Goal: Navigation & Orientation: Find specific page/section

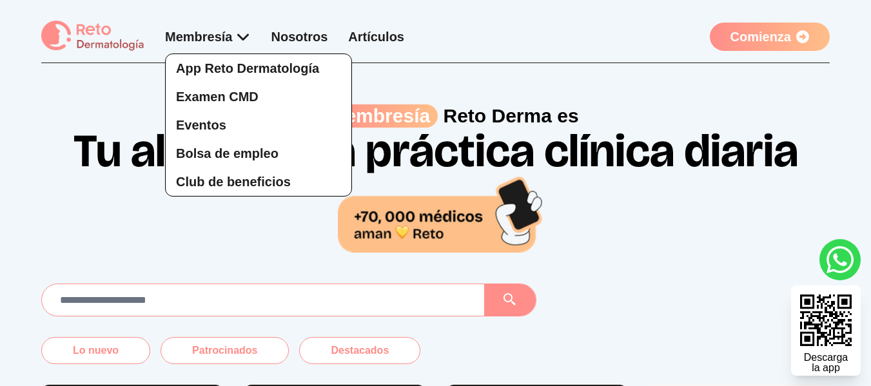
click at [225, 34] on div "App Reto Dermatología Examen CMD Eventos Bolsa de empleo Club de beneficios" at bounding box center [208, 112] width 86 height 169
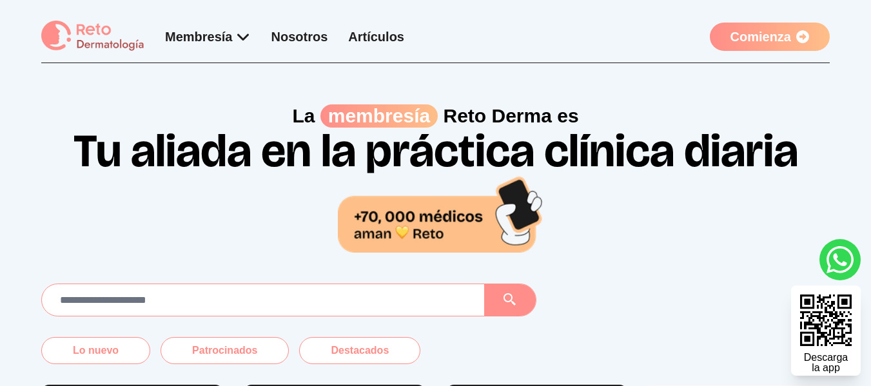
click at [287, 34] on link "Nosotros" at bounding box center [299, 37] width 57 height 14
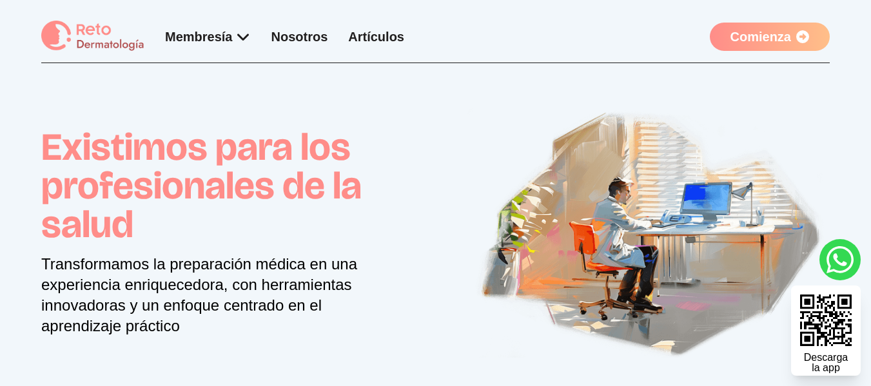
click at [517, 171] on img at bounding box center [648, 231] width 363 height 255
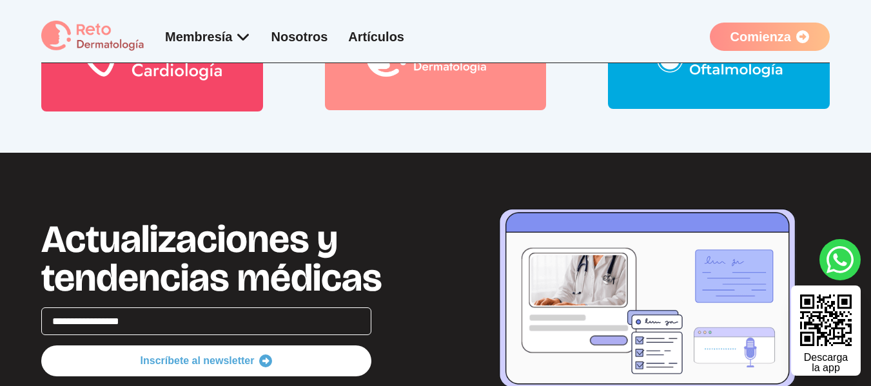
scroll to position [2127, 0]
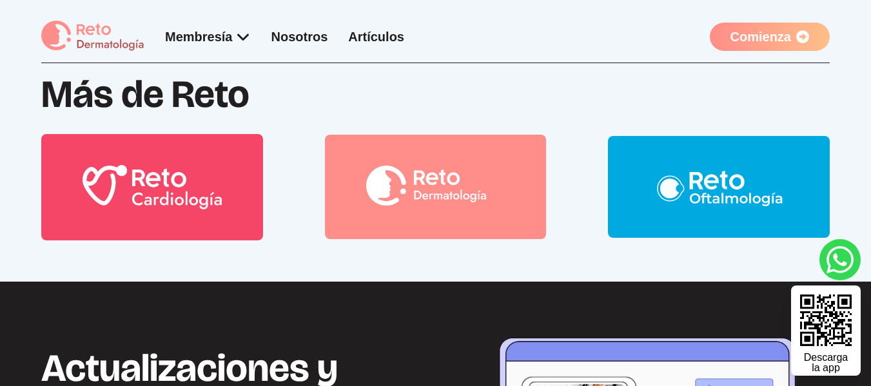
click at [716, 167] on img at bounding box center [718, 187] width 139 height 40
click at [90, 36] on img at bounding box center [92, 37] width 103 height 32
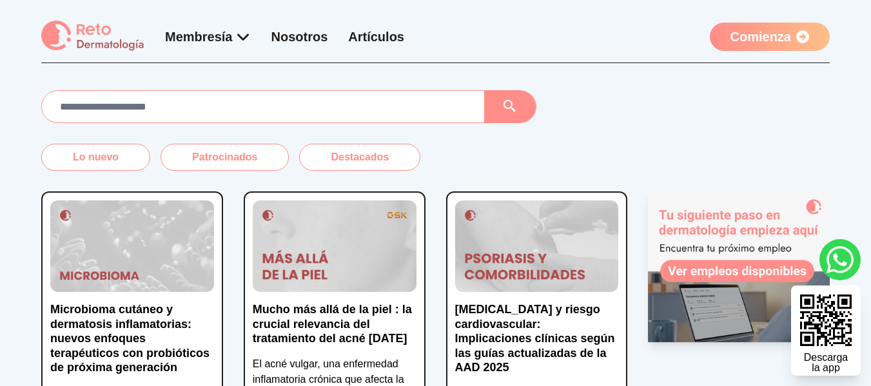
scroll to position [258, 0]
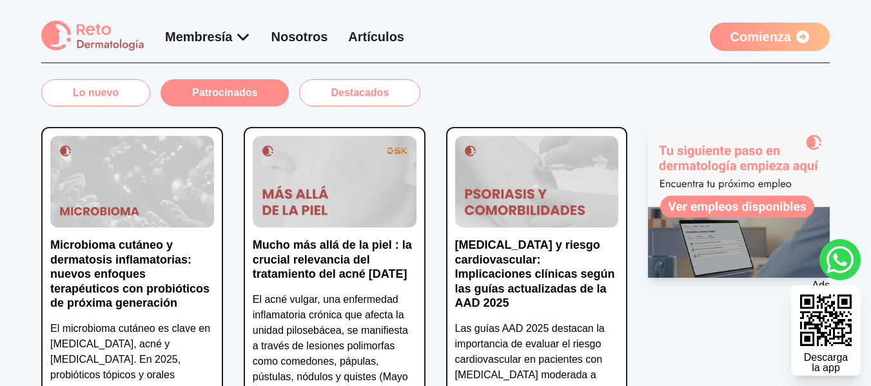
click at [211, 97] on button "Patrocinados" at bounding box center [224, 92] width 128 height 27
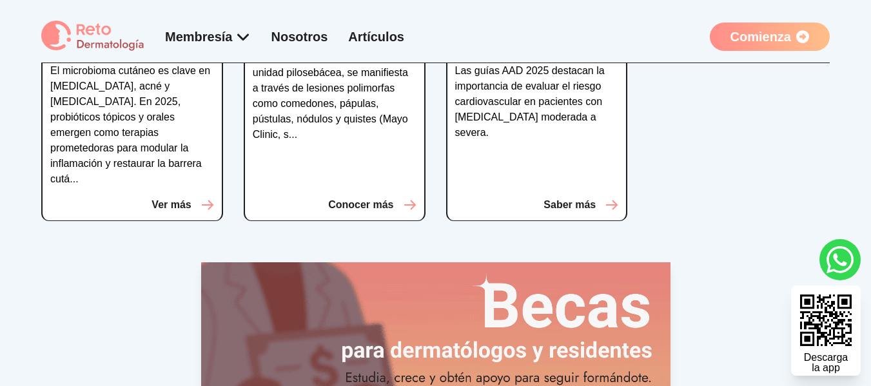
scroll to position [709, 0]
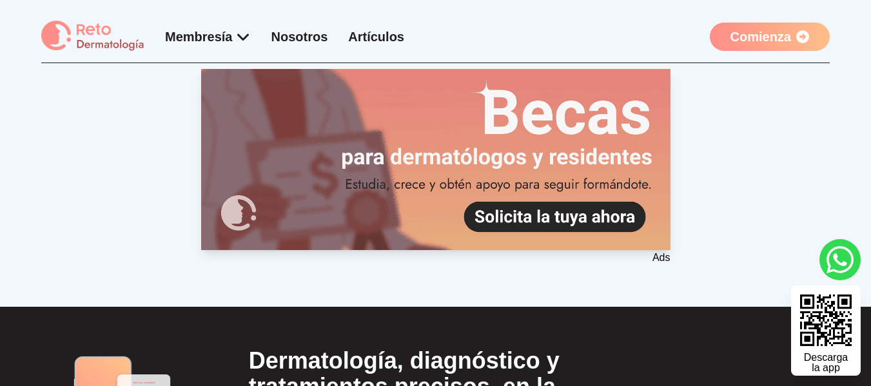
click at [531, 202] on 1 at bounding box center [435, 159] width 469 height 181
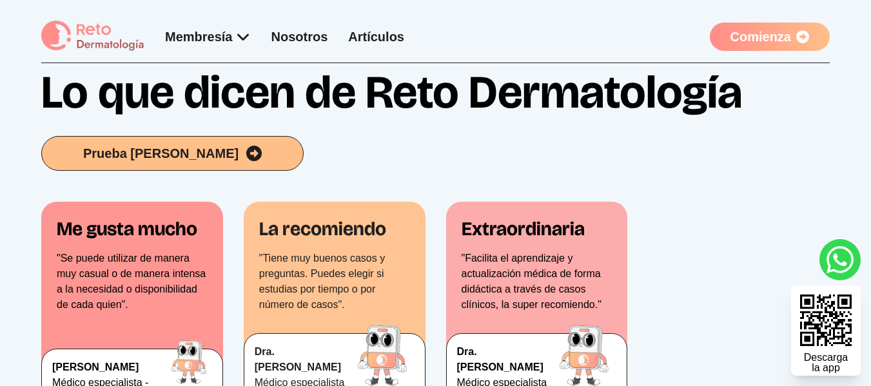
scroll to position [2354, 0]
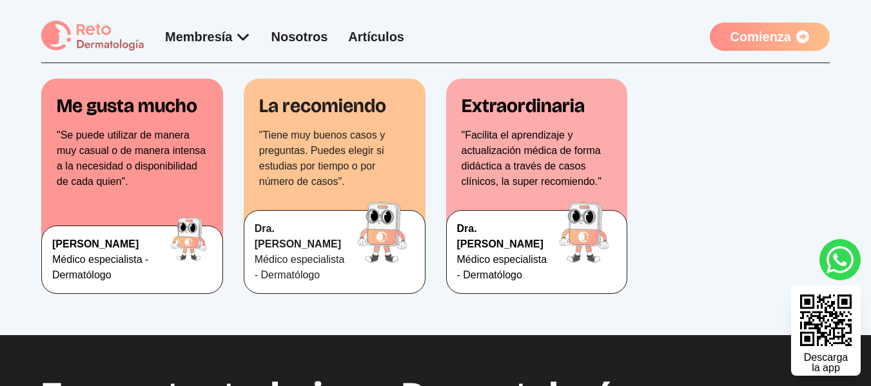
click at [257, 283] on p "Médico especialista - Dermatólogo" at bounding box center [302, 267] width 95 height 31
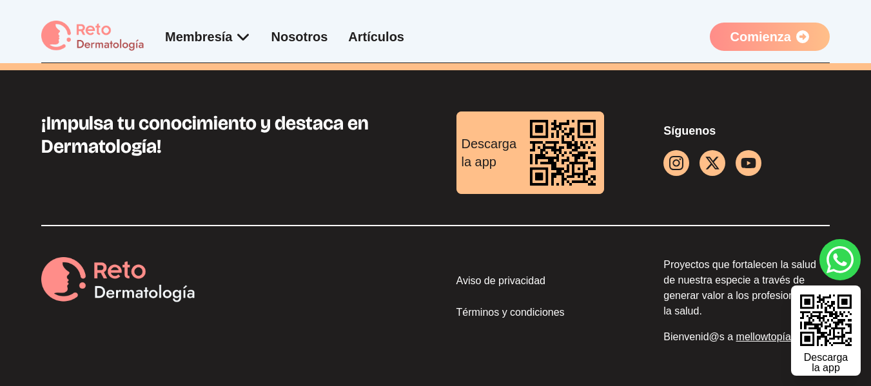
scroll to position [3606, 0]
click at [749, 163] on icon "youtube icon" at bounding box center [747, 163] width 15 height 18
